Goal: Check status: Check status

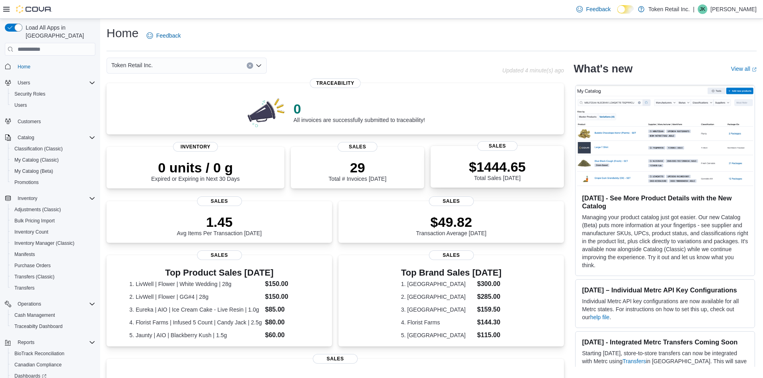
click at [501, 165] on p "$1444.65" at bounding box center [497, 167] width 57 height 16
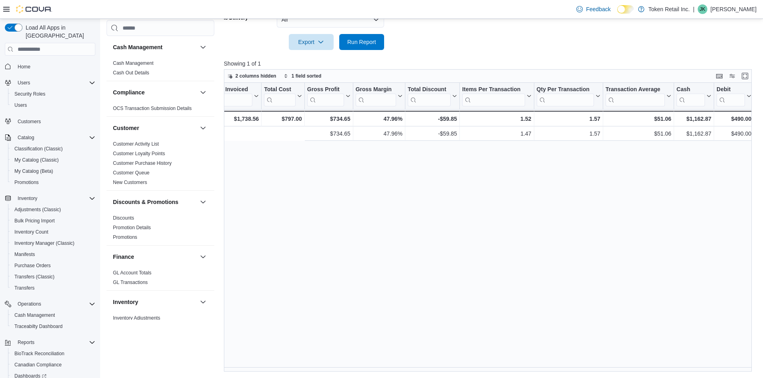
scroll to position [0, 563]
